Goal: Book appointment/travel/reservation

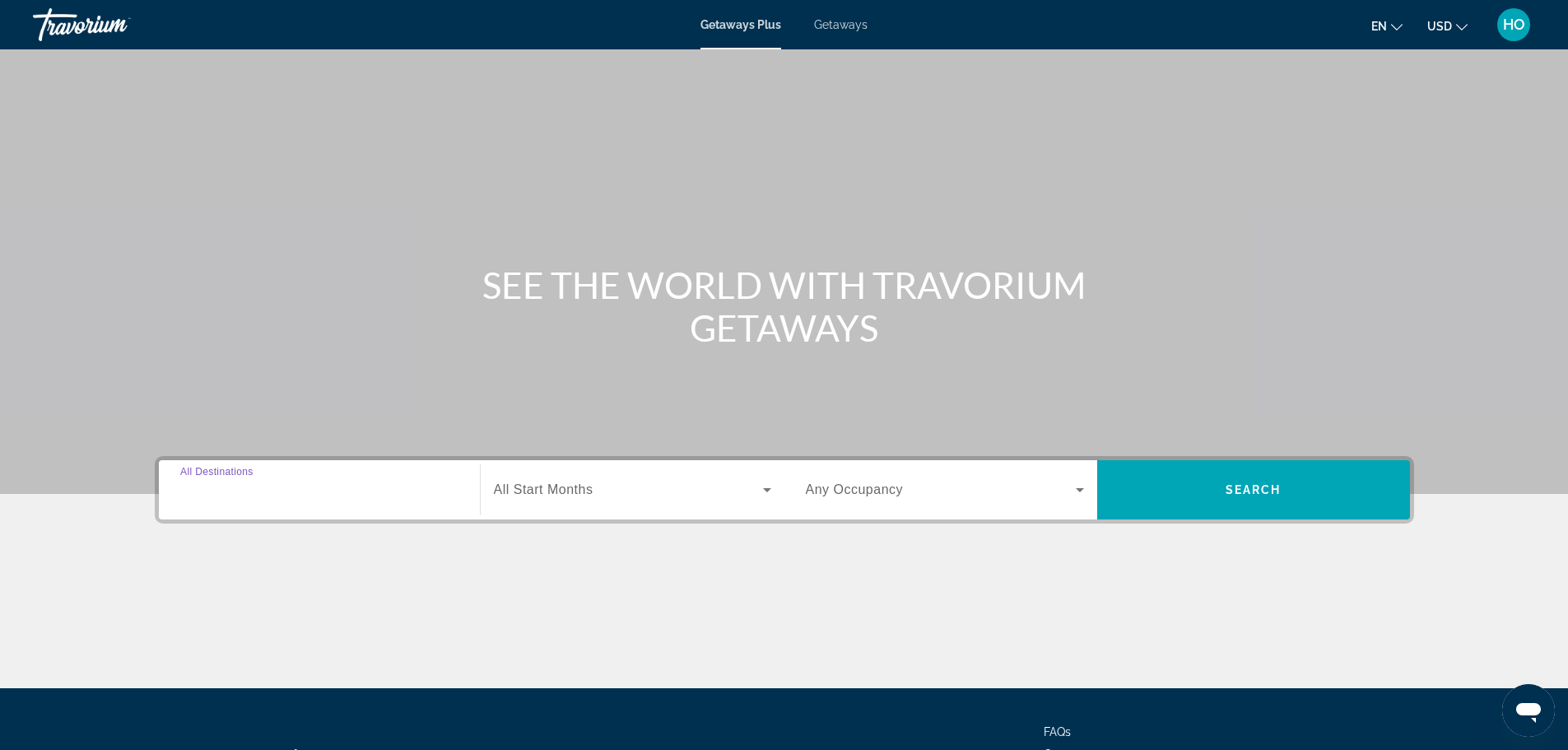
click at [230, 482] on input "Destination All Destinations" at bounding box center [319, 491] width 278 height 20
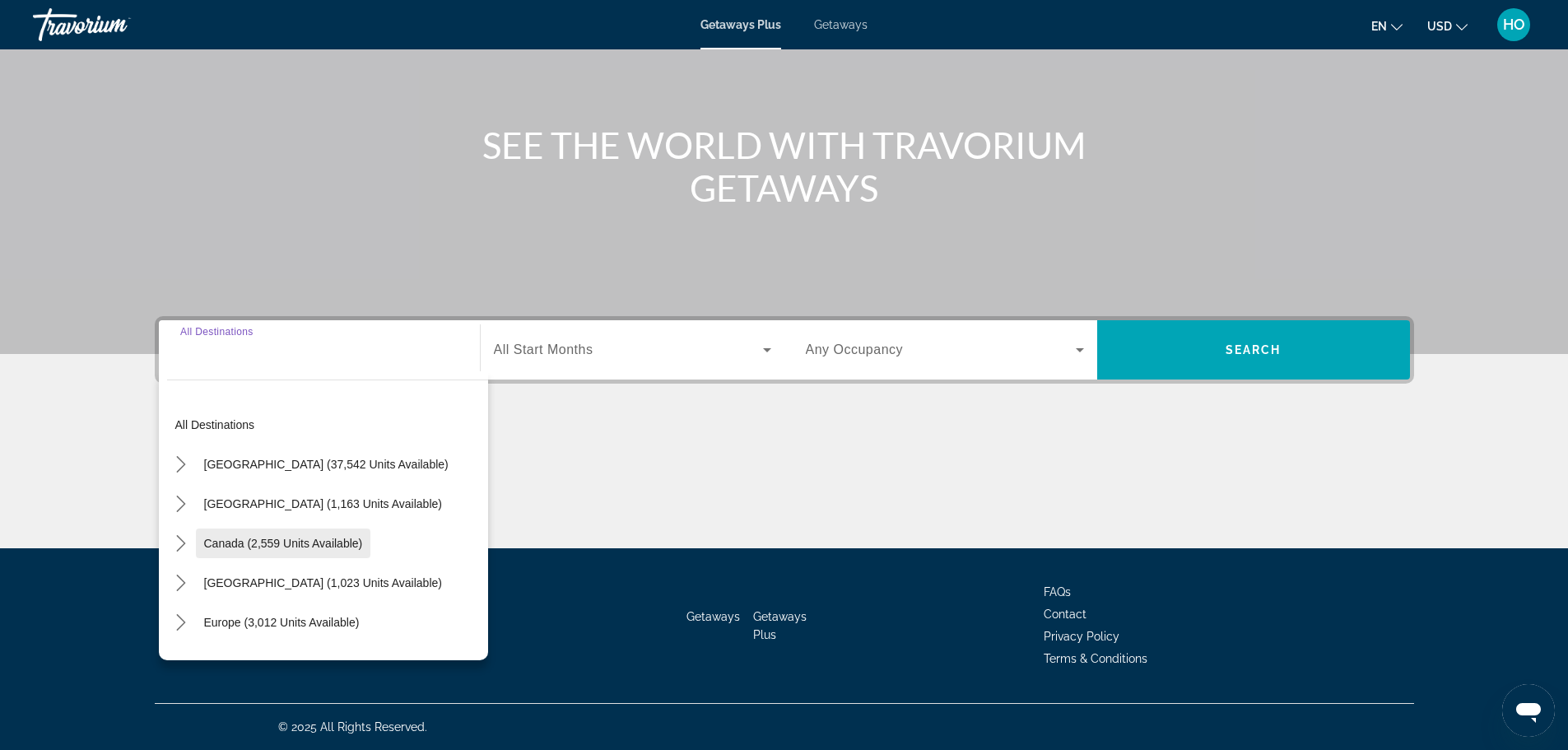
scroll to position [82, 0]
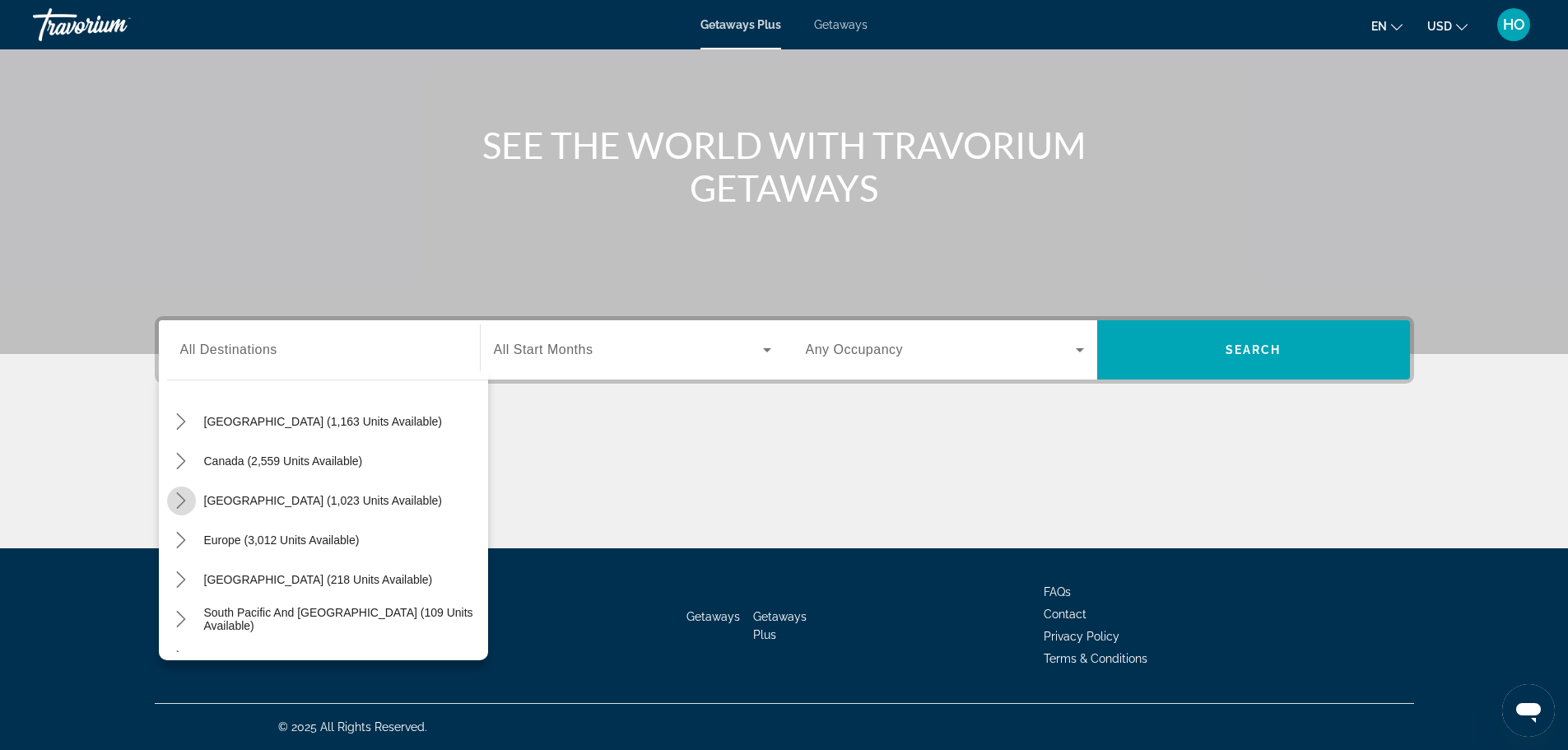
click at [188, 500] on icon "Toggle Caribbean & Atlantic Islands (1,023 units available) submenu" at bounding box center [181, 500] width 17 height 17
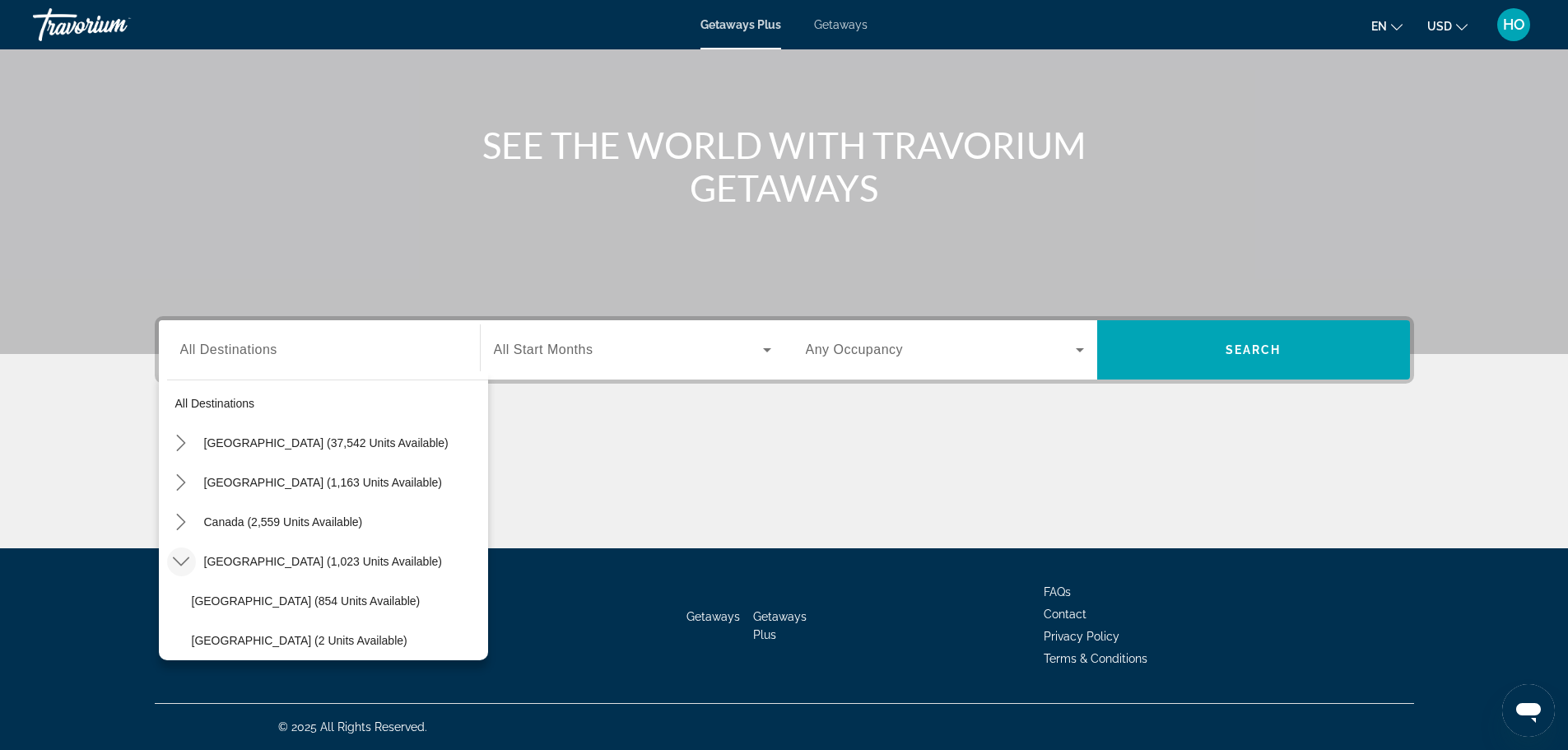
scroll to position [0, 0]
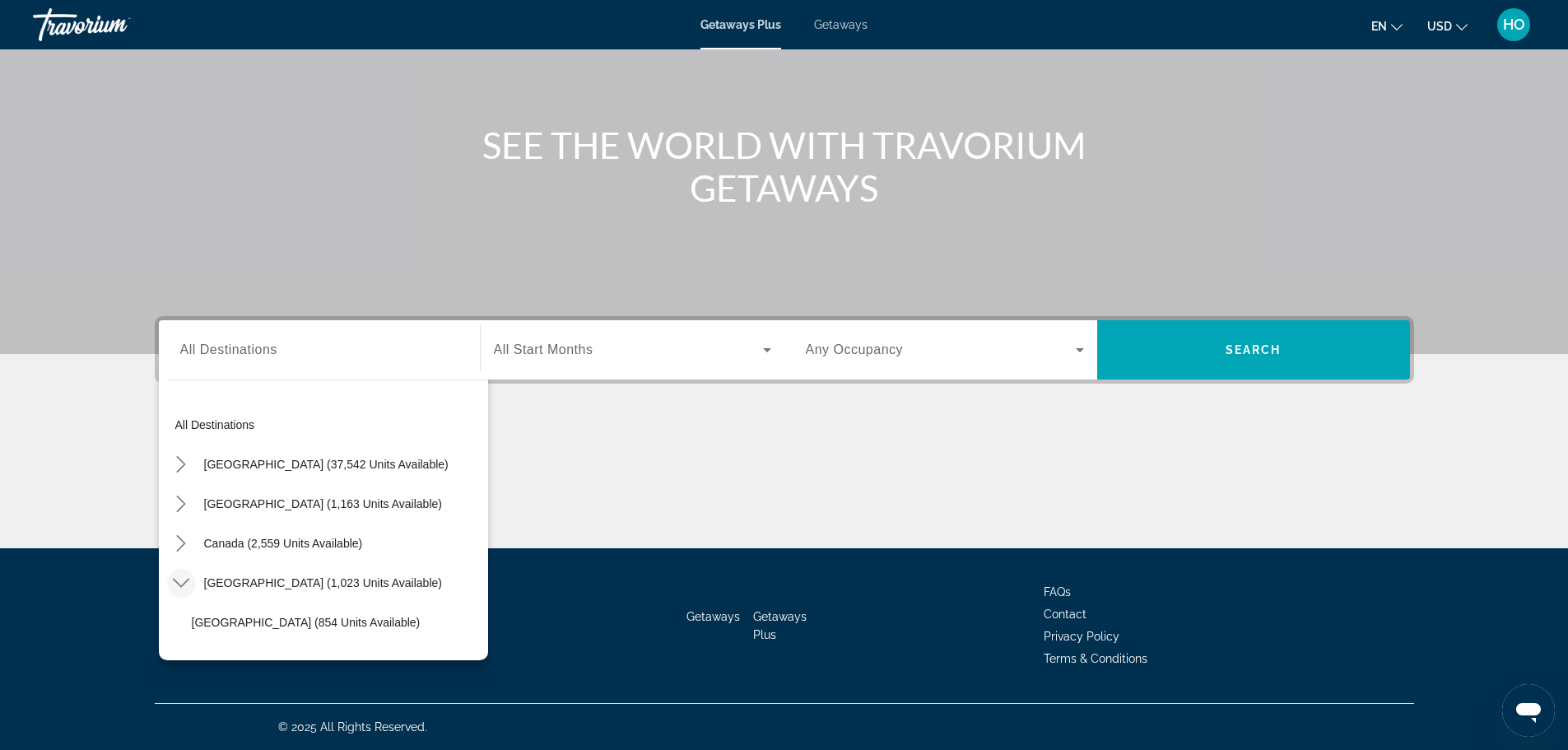
click at [837, 24] on span "Getaways" at bounding box center [841, 23] width 54 height 13
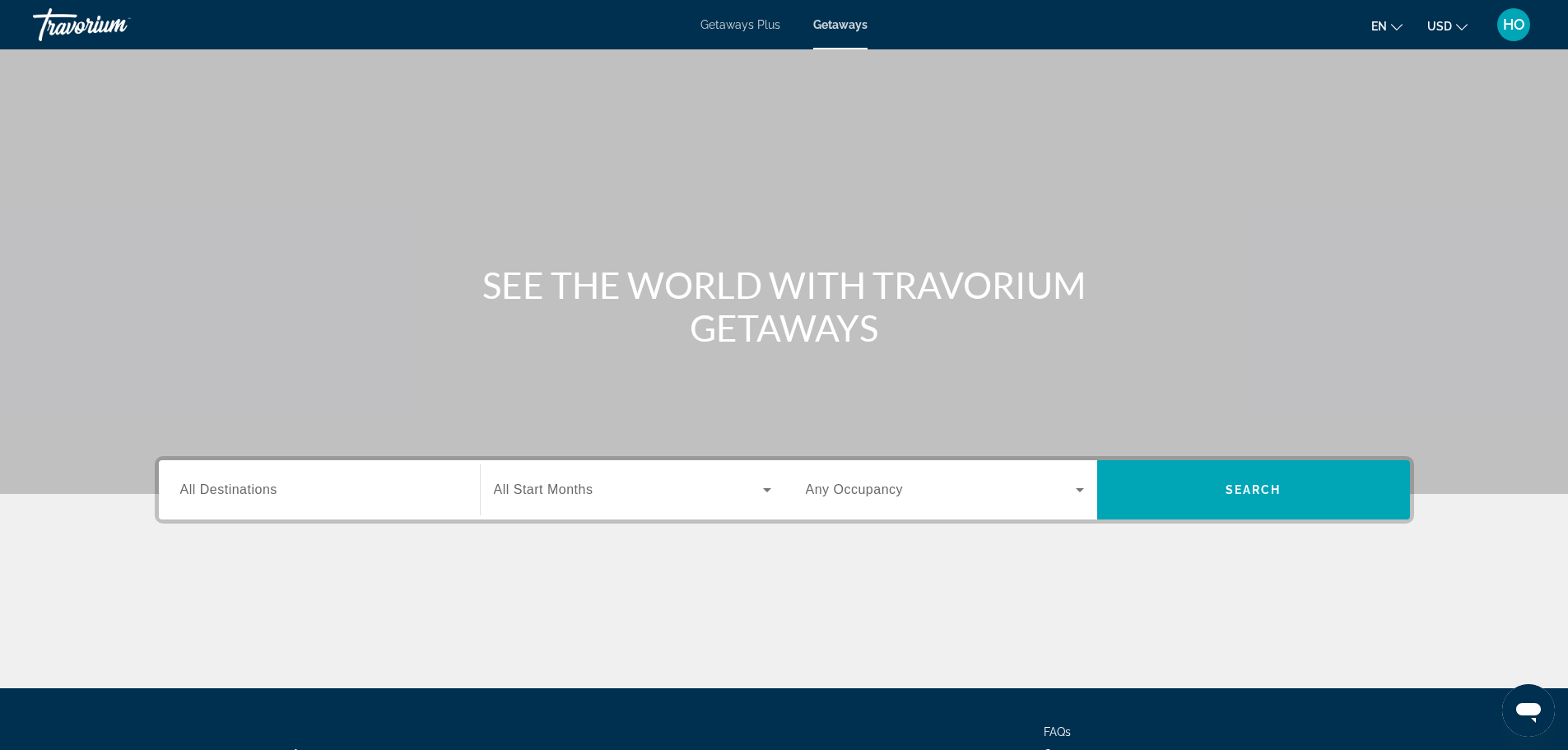
click at [222, 483] on span "All Destinations" at bounding box center [228, 490] width 97 height 14
click at [222, 483] on input "Destination All Destinations" at bounding box center [319, 491] width 278 height 20
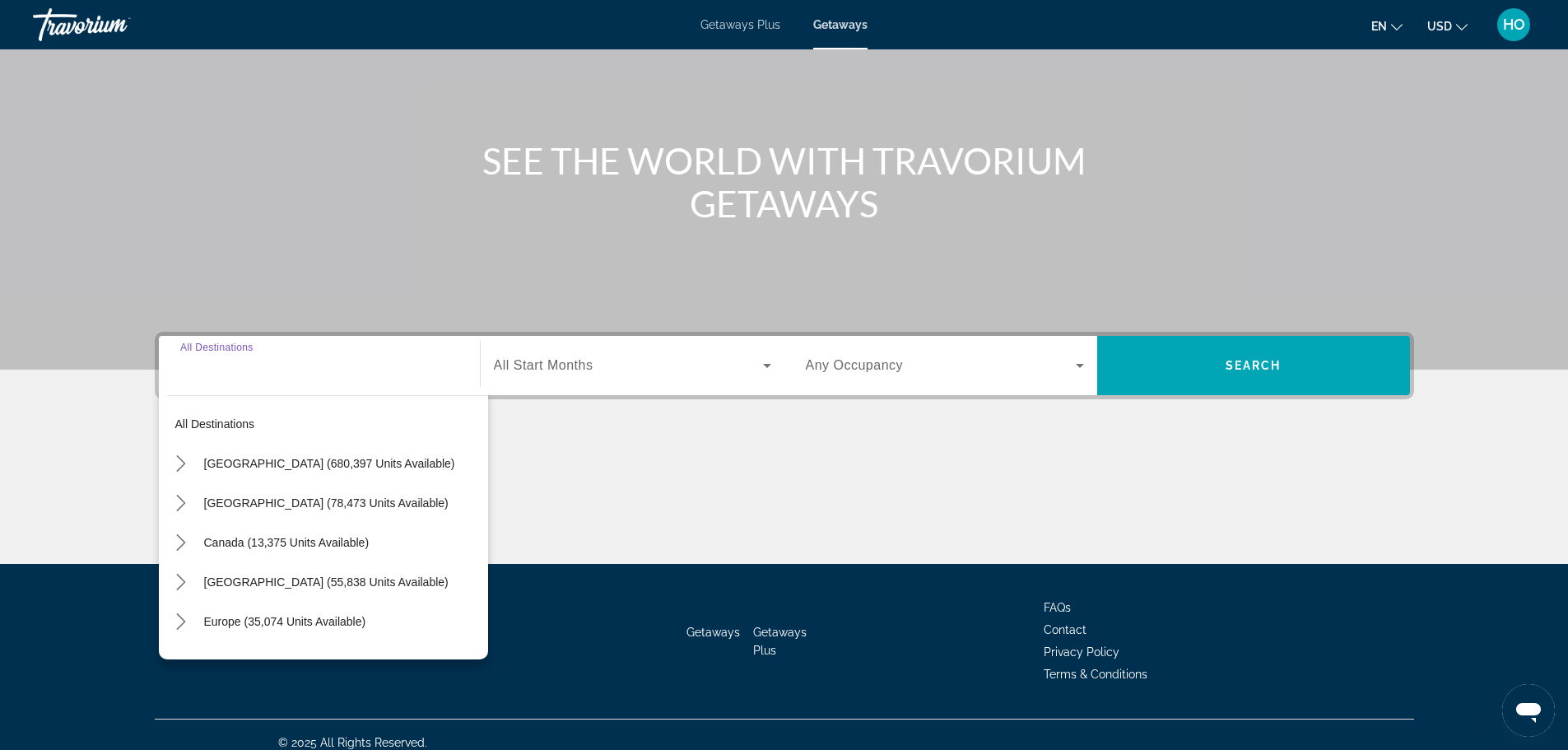
scroll to position [140, 0]
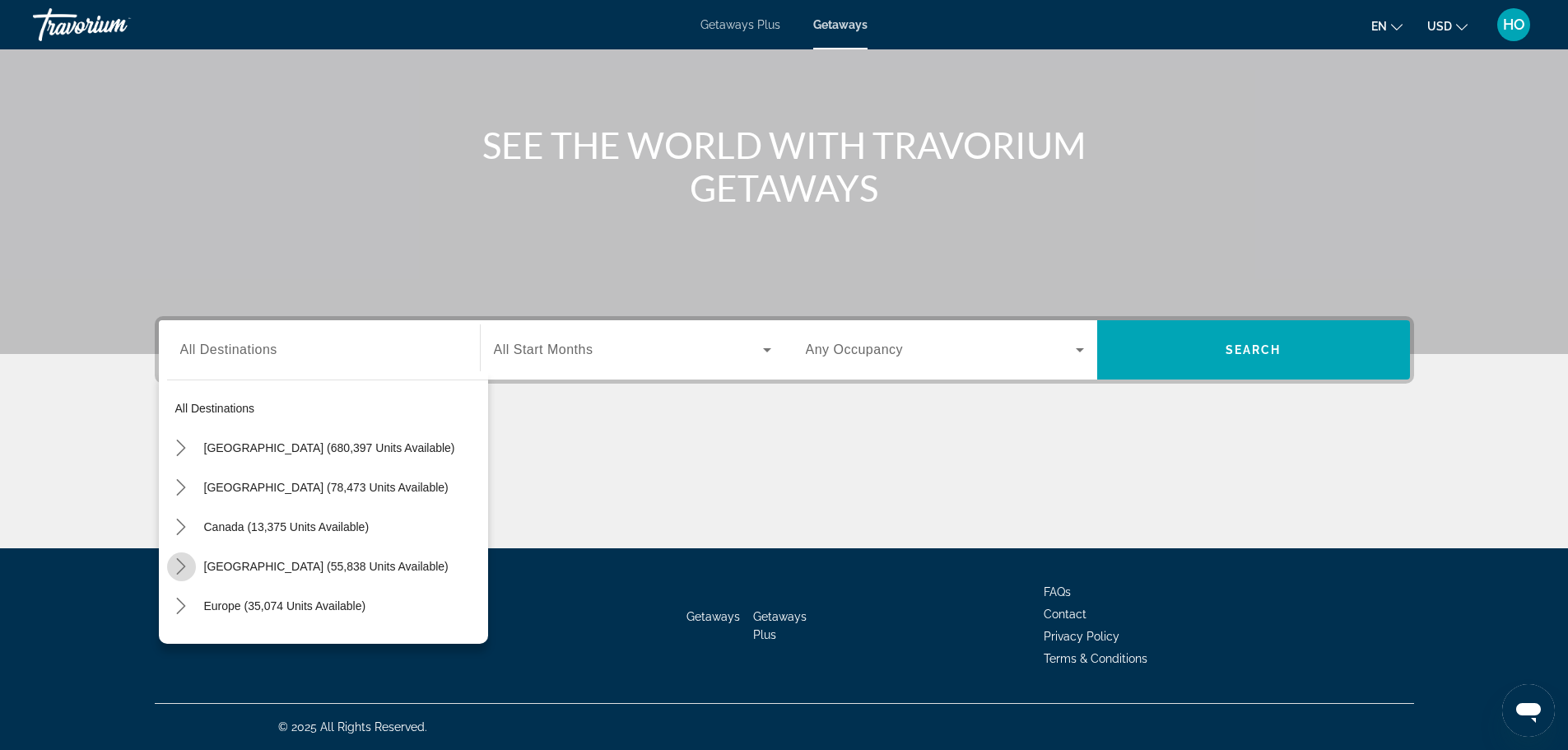
click at [181, 556] on mat-icon "Toggle Caribbean & Atlantic Islands (55,838 units available) submenu" at bounding box center [181, 566] width 28 height 28
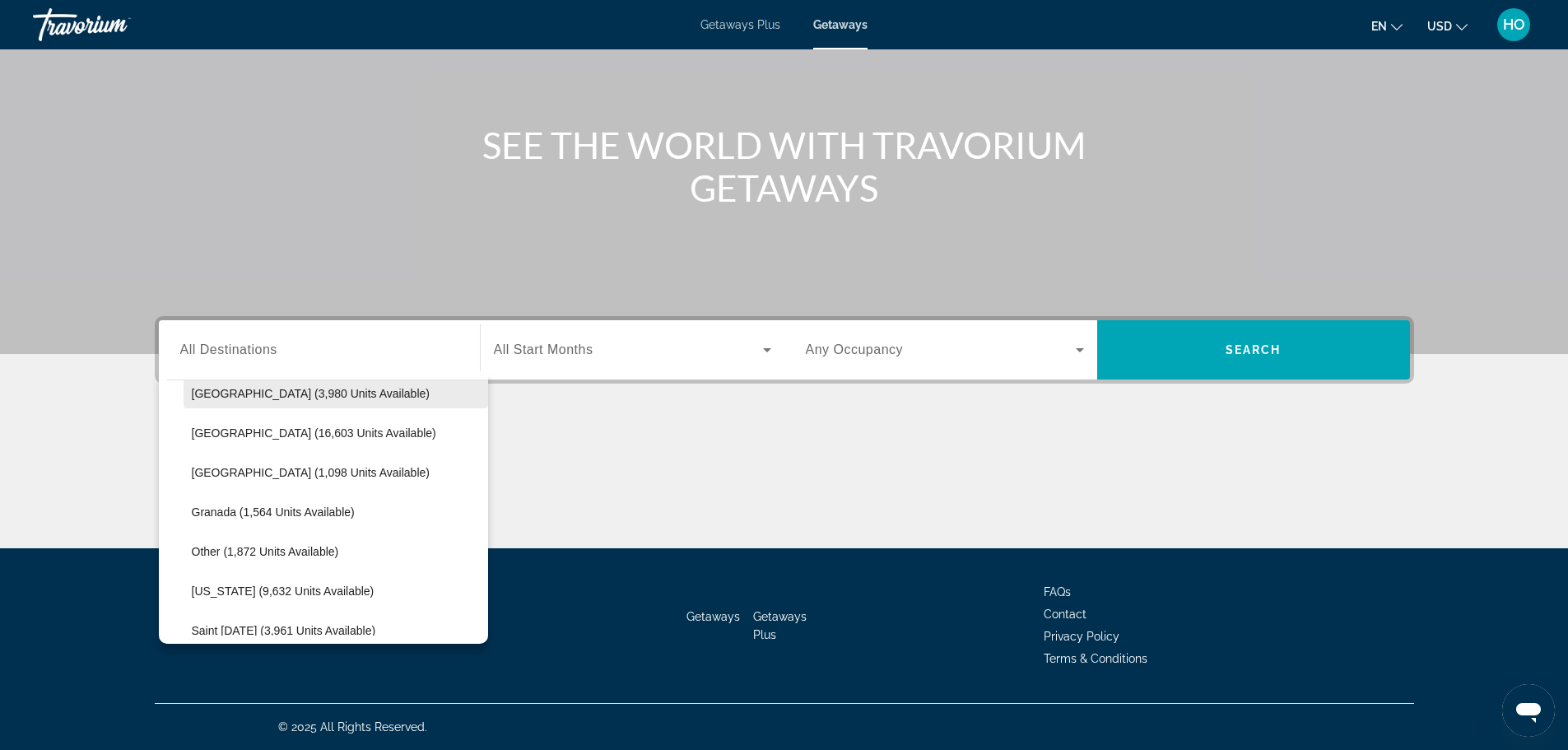
scroll to position [413, 0]
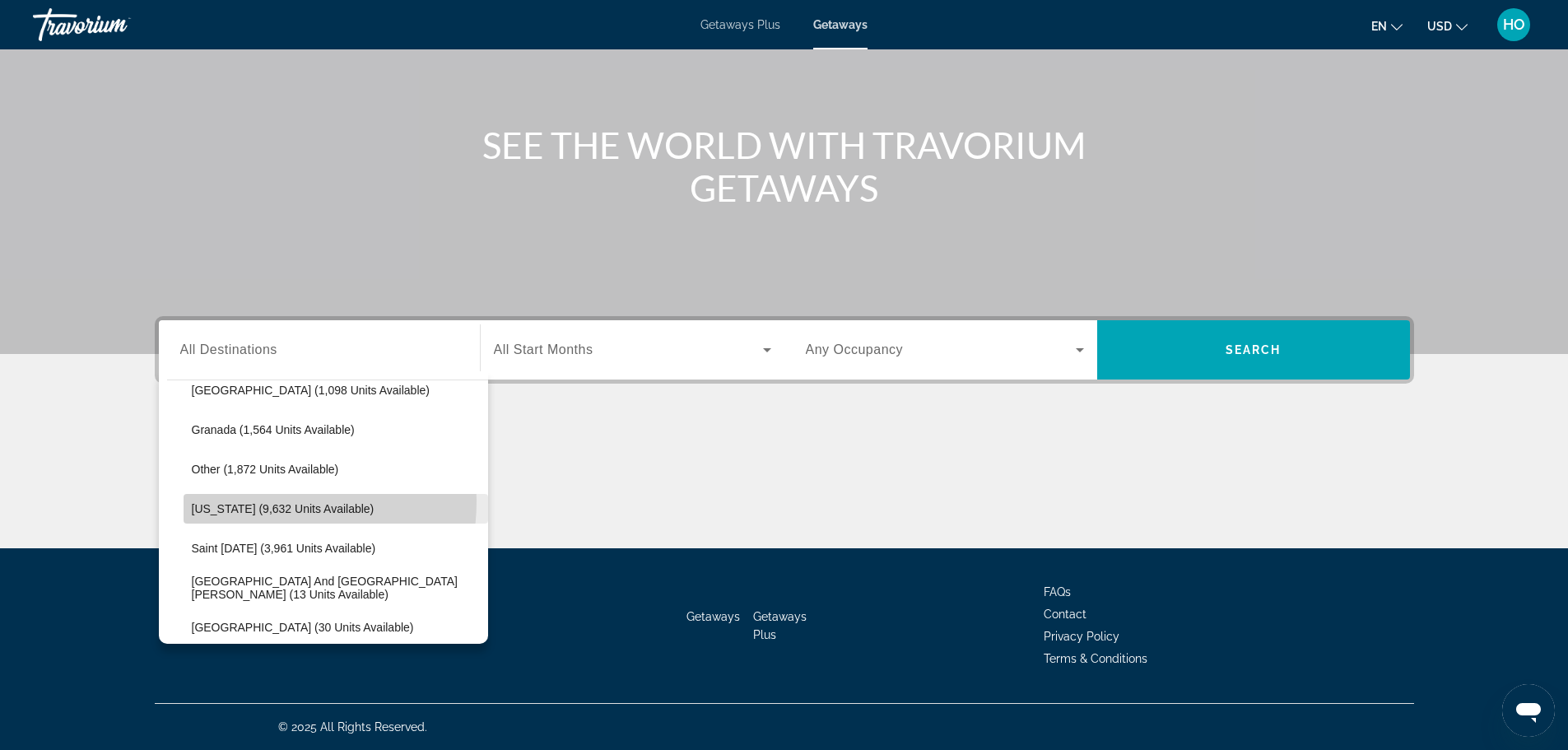
click at [263, 501] on span "Select destination: Puerto Rico (9,632 units available)" at bounding box center [336, 508] width 304 height 39
type input "**********"
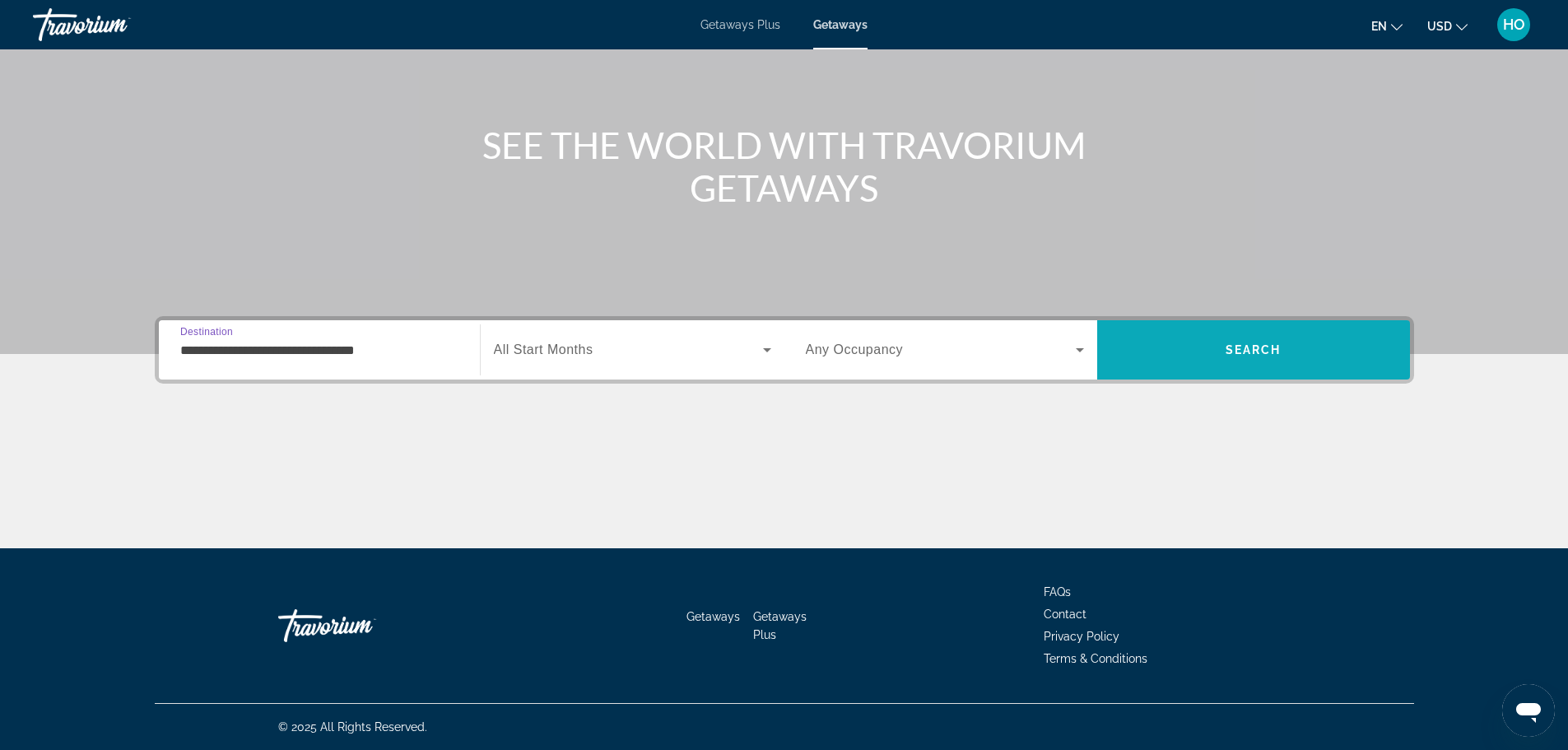
click at [1274, 345] on span "Search" at bounding box center [1253, 350] width 56 height 13
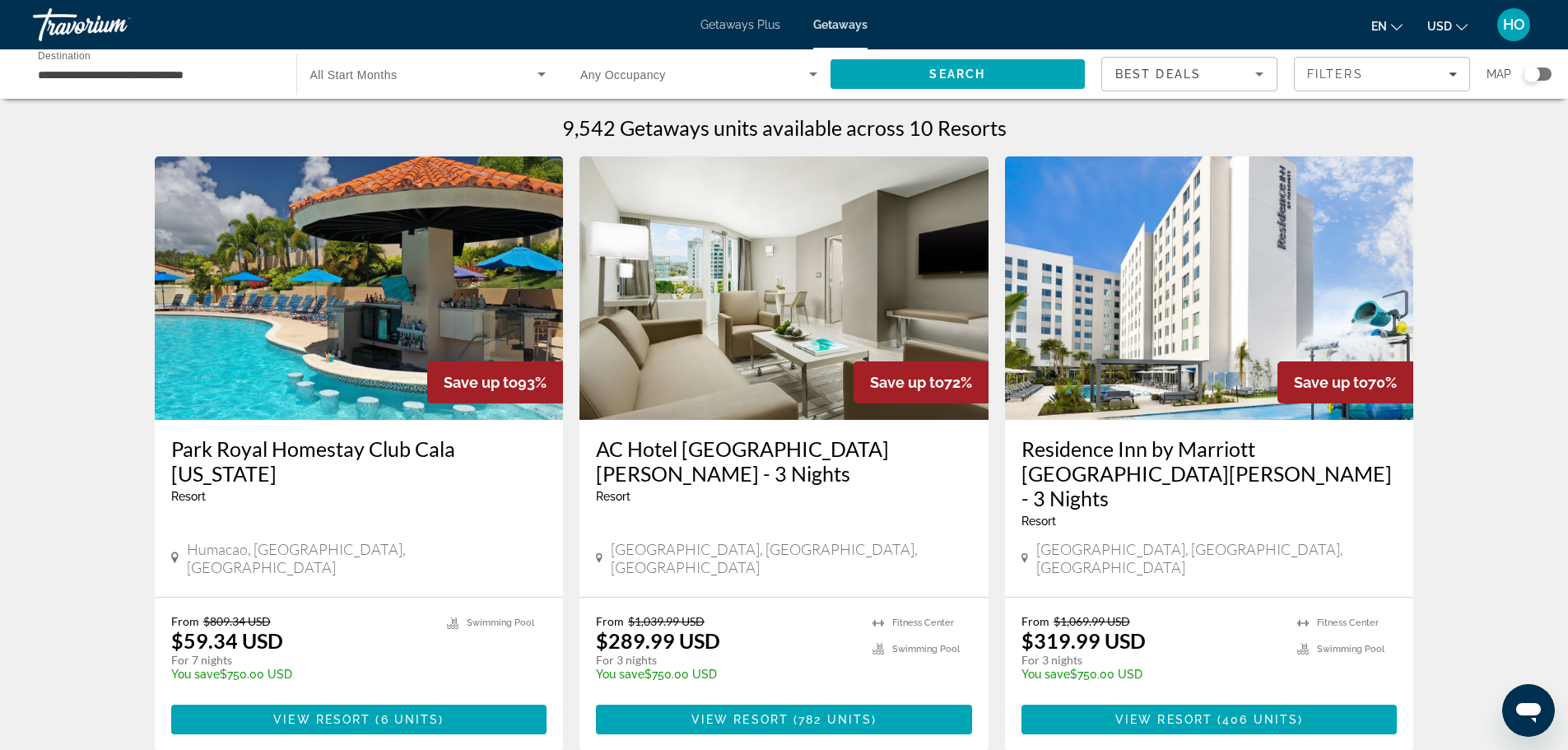
click at [298, 358] on img "Main content" at bounding box center [359, 288] width 409 height 263
